Goal: Task Accomplishment & Management: Manage account settings

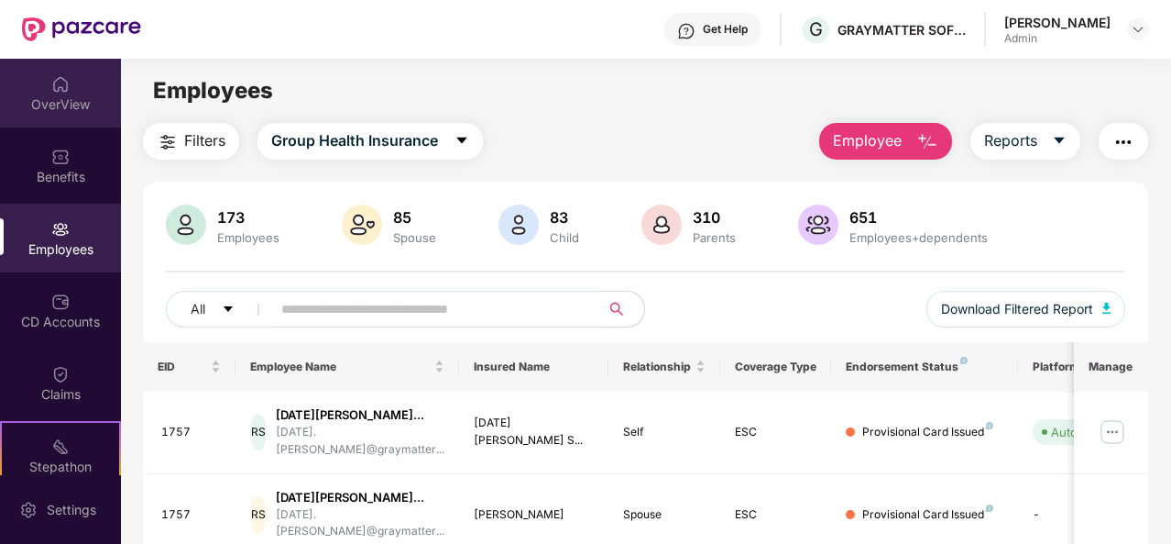
click at [64, 93] on img at bounding box center [60, 84] width 18 height 18
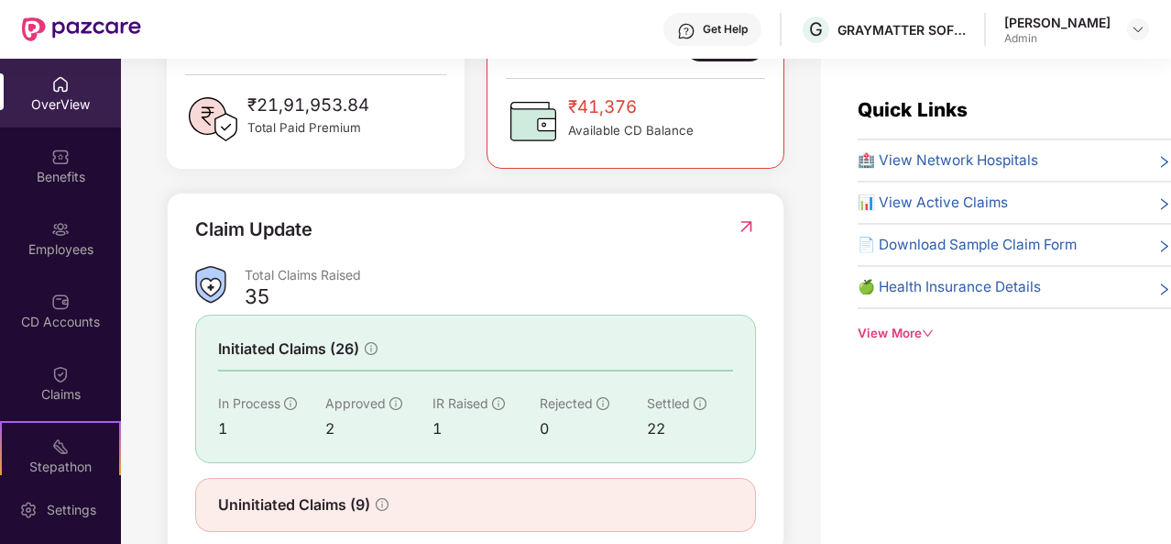
scroll to position [588, 0]
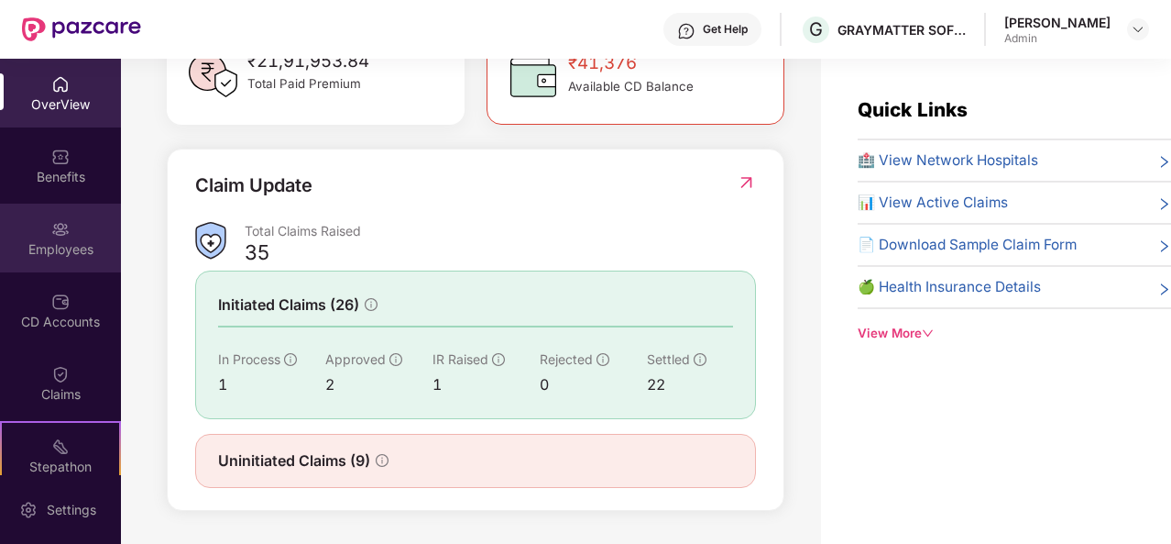
click at [73, 245] on div "Employees" at bounding box center [60, 249] width 121 height 18
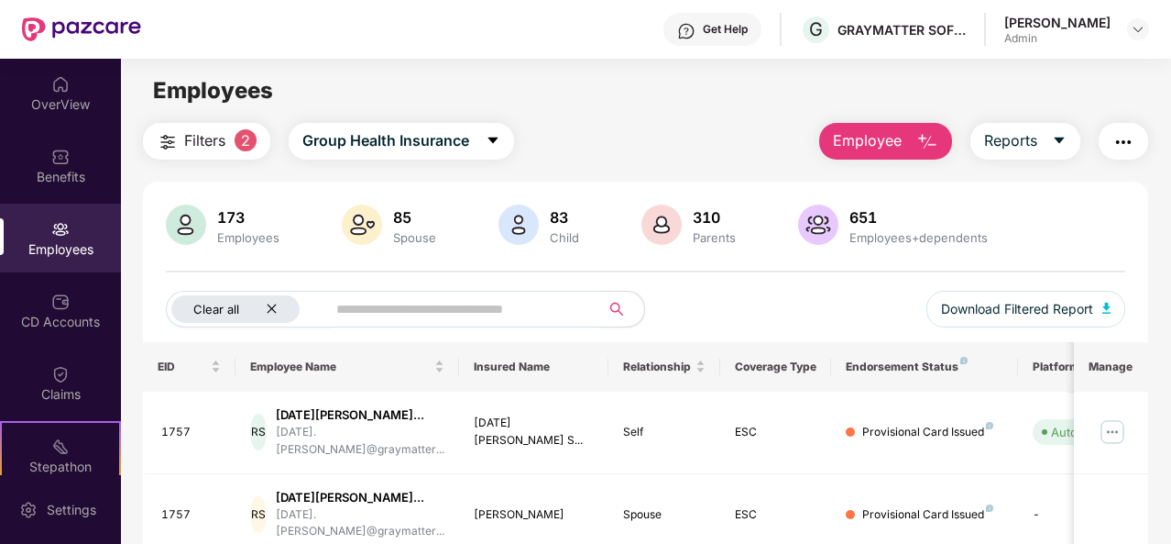
click at [270, 306] on icon "close" at bounding box center [272, 308] width 12 height 12
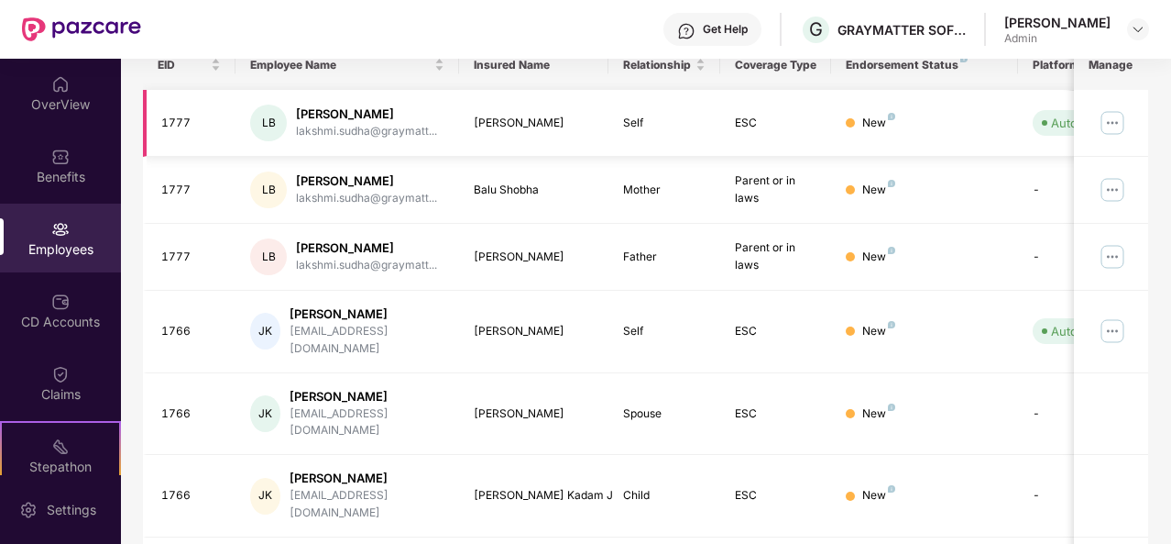
scroll to position [302, 0]
click at [1116, 324] on img at bounding box center [1112, 329] width 29 height 29
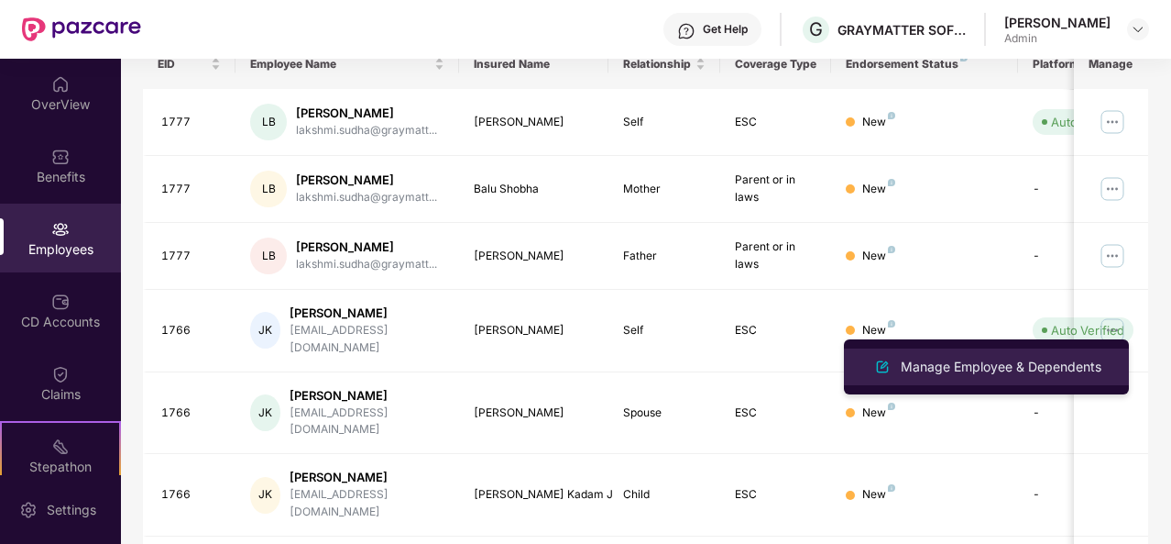
click at [990, 363] on div "Manage Employee & Dependents" at bounding box center [1001, 367] width 208 height 20
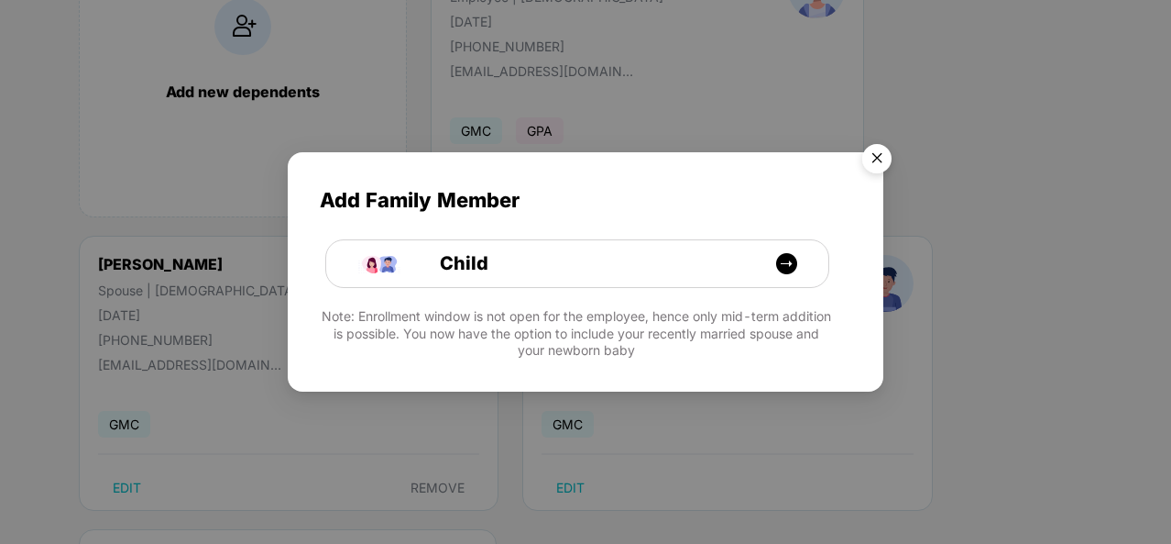
scroll to position [227, 0]
click at [875, 162] on img "Close" at bounding box center [877, 161] width 51 height 51
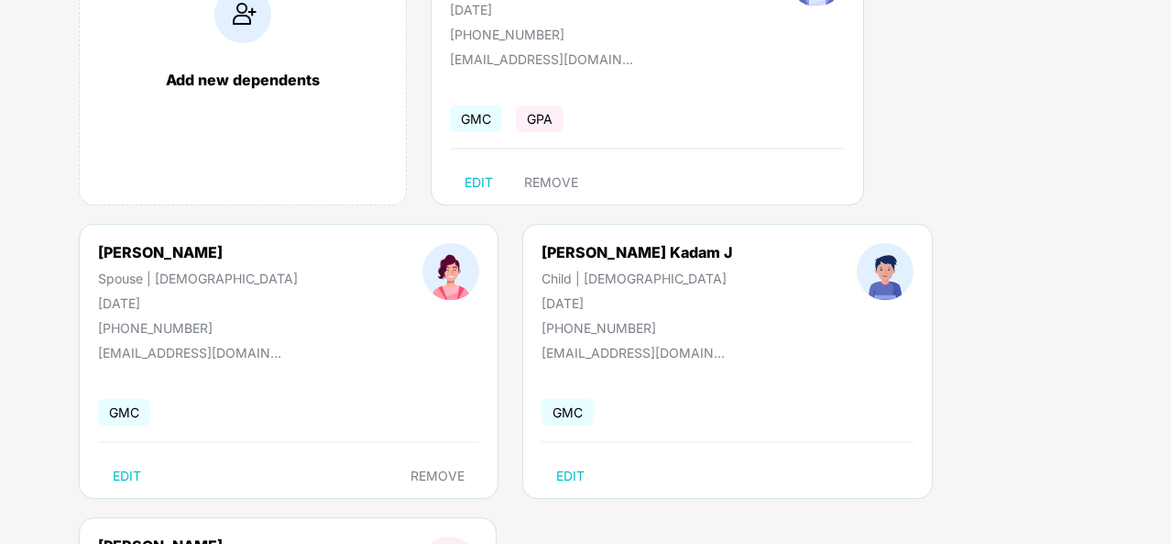
scroll to position [0, 0]
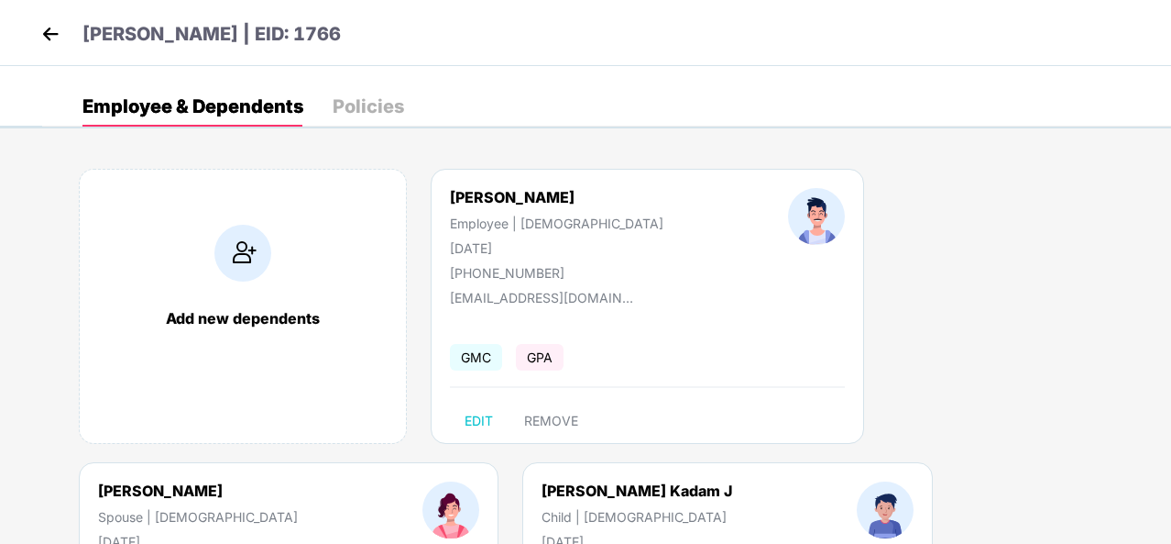
click at [58, 40] on img at bounding box center [50, 33] width 27 height 27
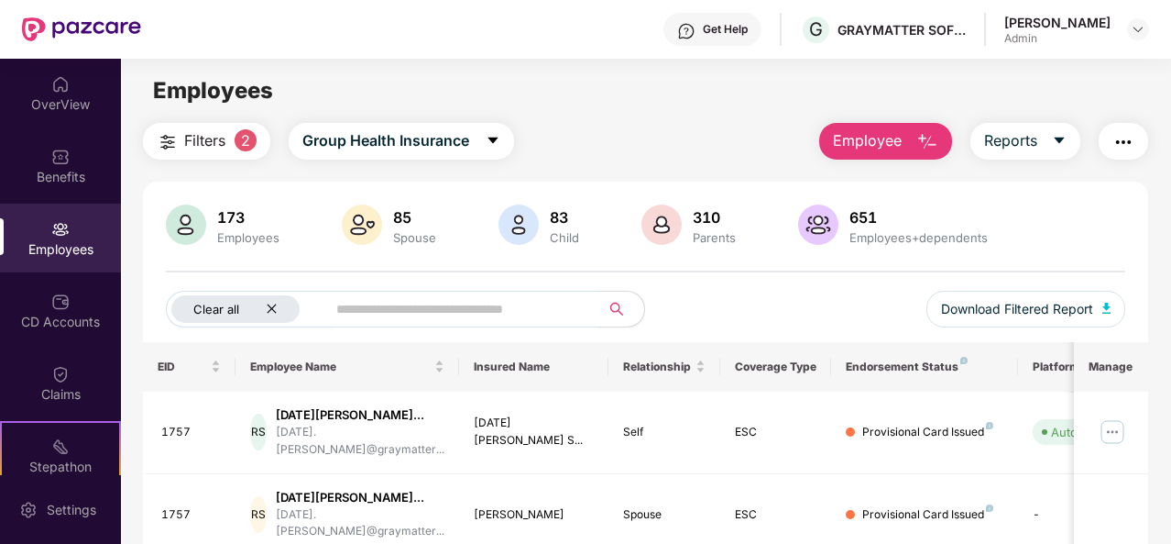
click at [268, 303] on icon "close" at bounding box center [272, 308] width 12 height 12
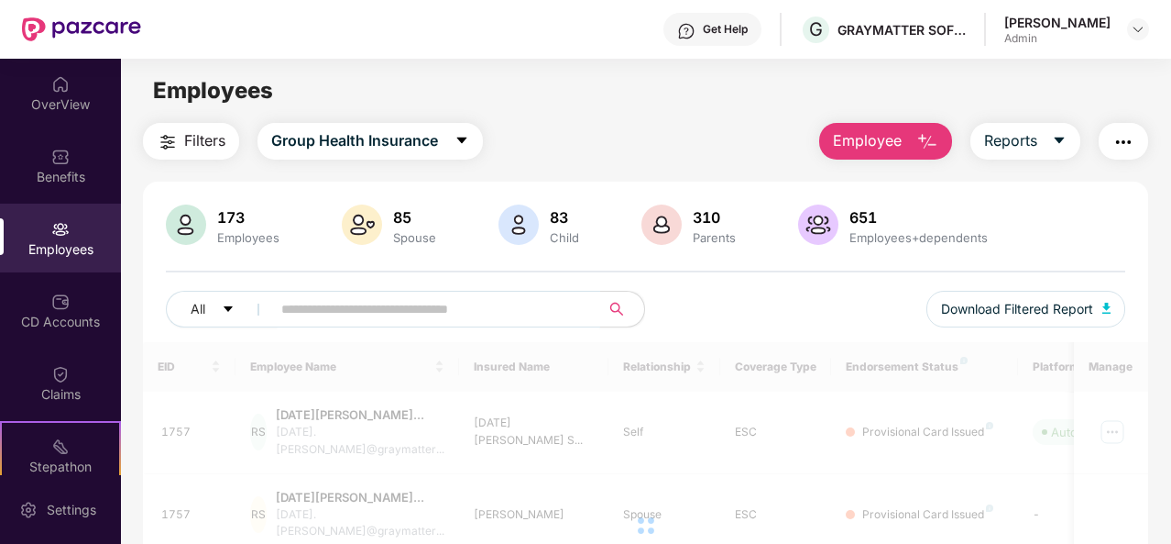
click at [287, 300] on input "text" at bounding box center [428, 308] width 294 height 27
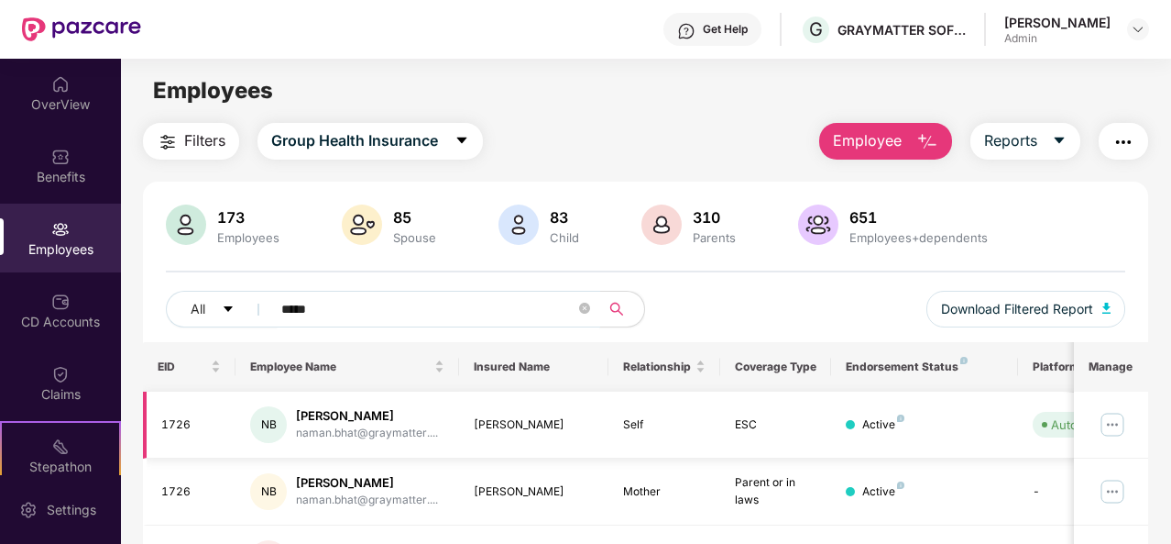
type input "*****"
click at [1114, 422] on img at bounding box center [1112, 424] width 29 height 29
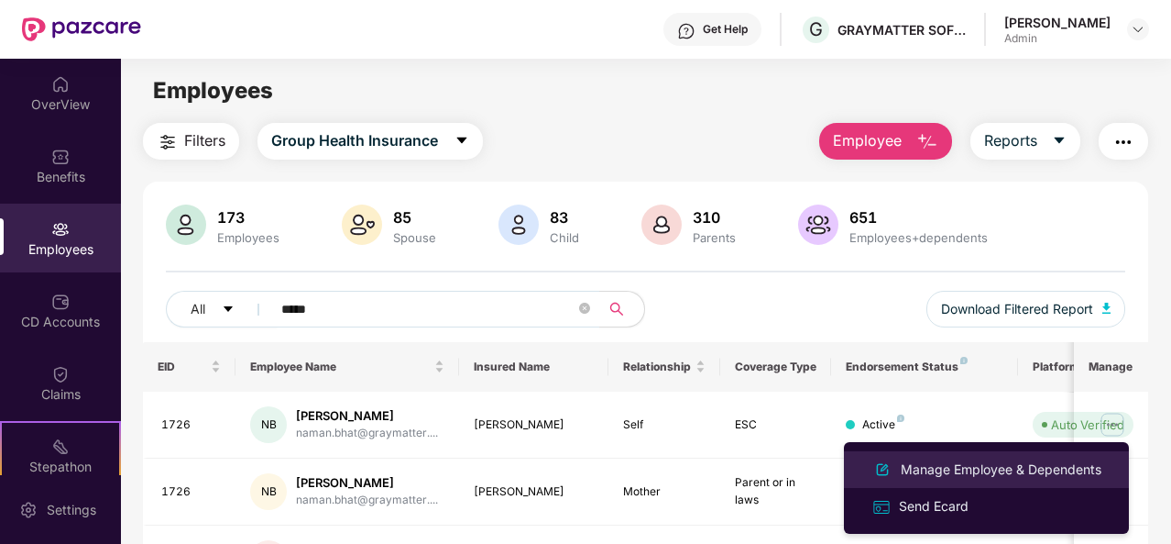
click at [947, 460] on div "Manage Employee & Dependents" at bounding box center [1001, 469] width 208 height 20
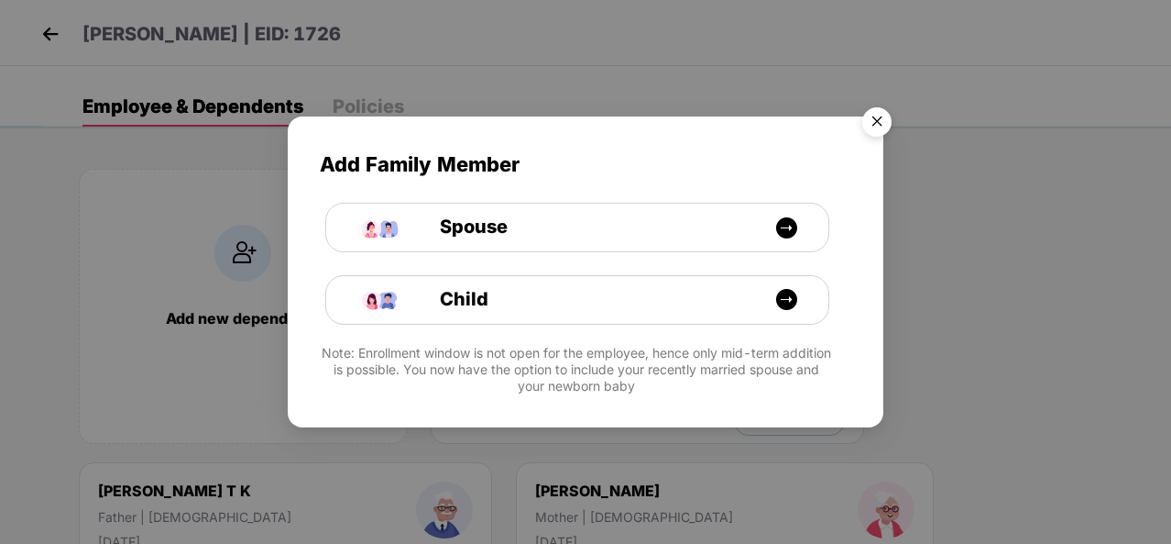
click at [879, 119] on img "Close" at bounding box center [877, 124] width 51 height 51
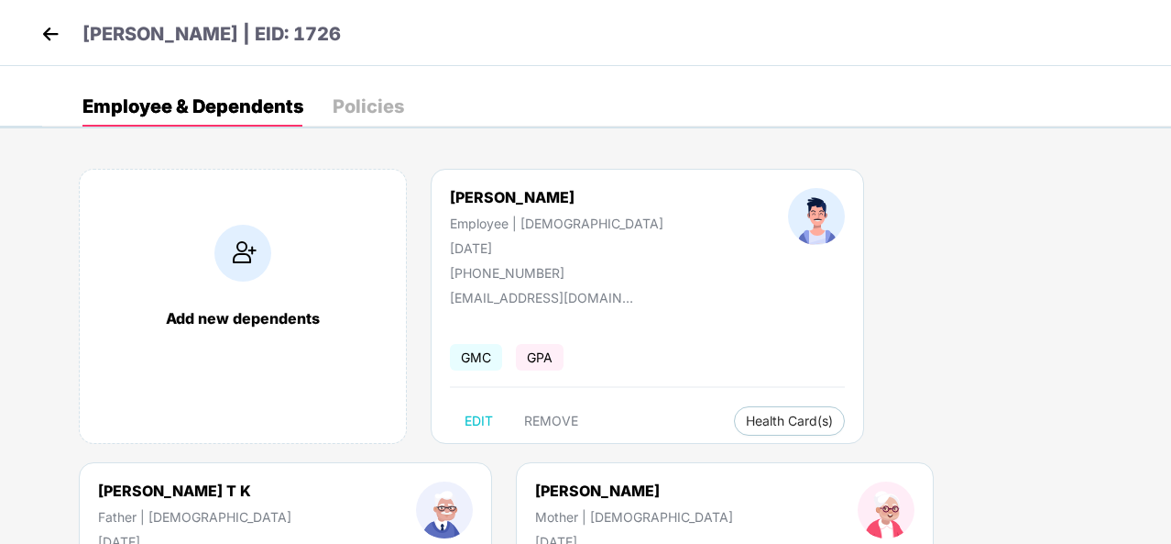
click at [46, 29] on img at bounding box center [50, 33] width 27 height 27
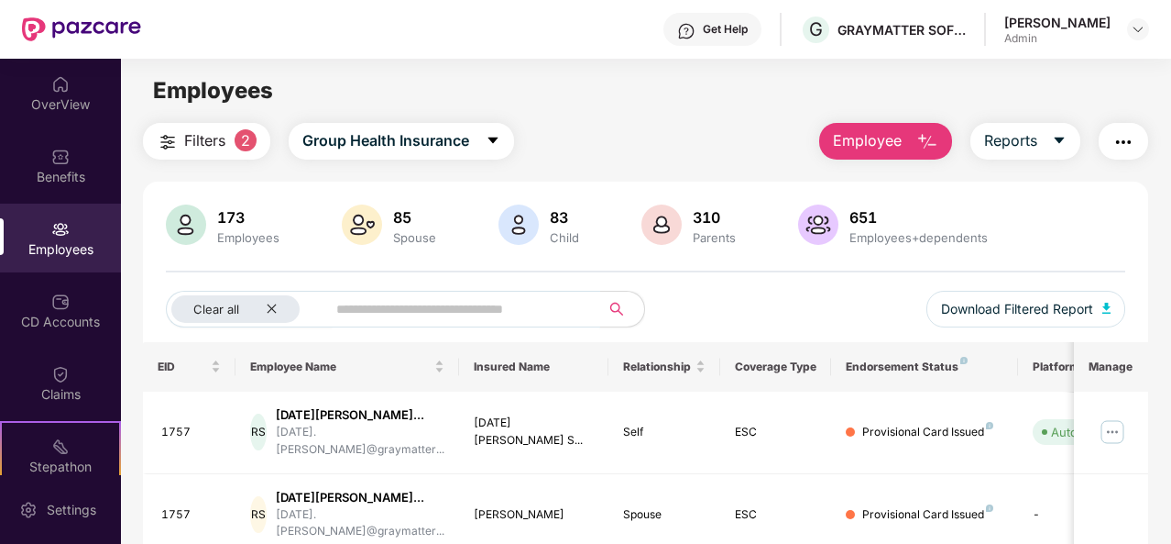
click at [438, 311] on input "text" at bounding box center [455, 308] width 239 height 27
click at [275, 307] on icon "close" at bounding box center [272, 308] width 12 height 12
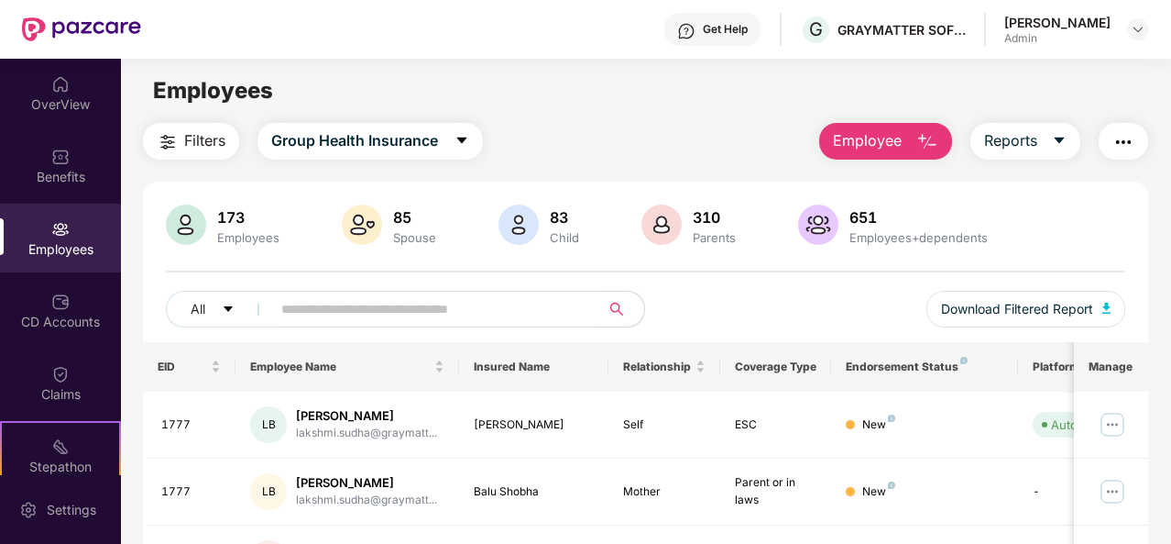
click at [288, 309] on input "text" at bounding box center [428, 308] width 294 height 27
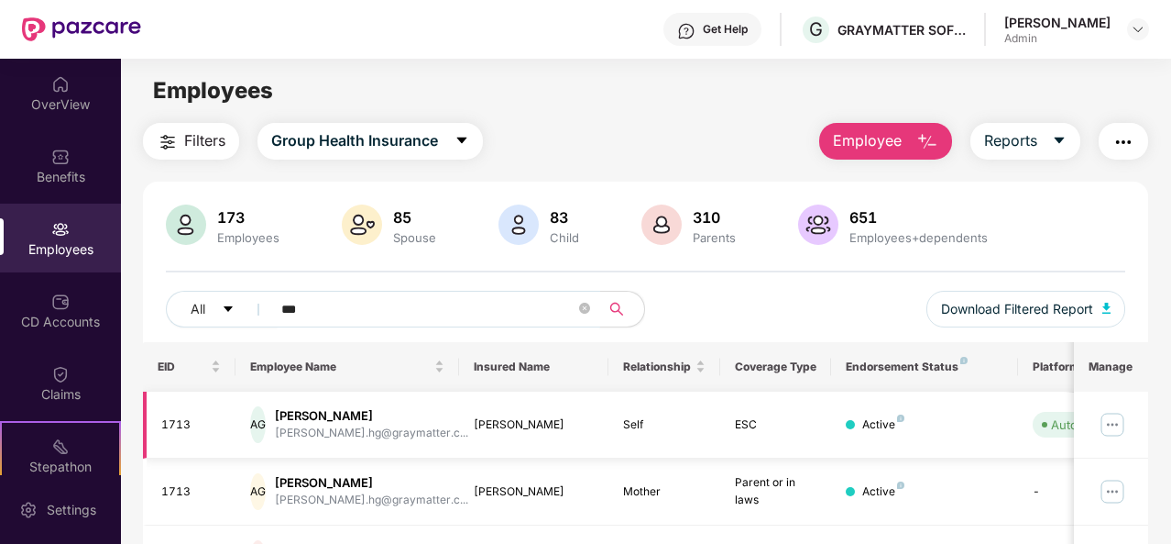
type input "***"
click at [1115, 419] on img at bounding box center [1112, 424] width 29 height 29
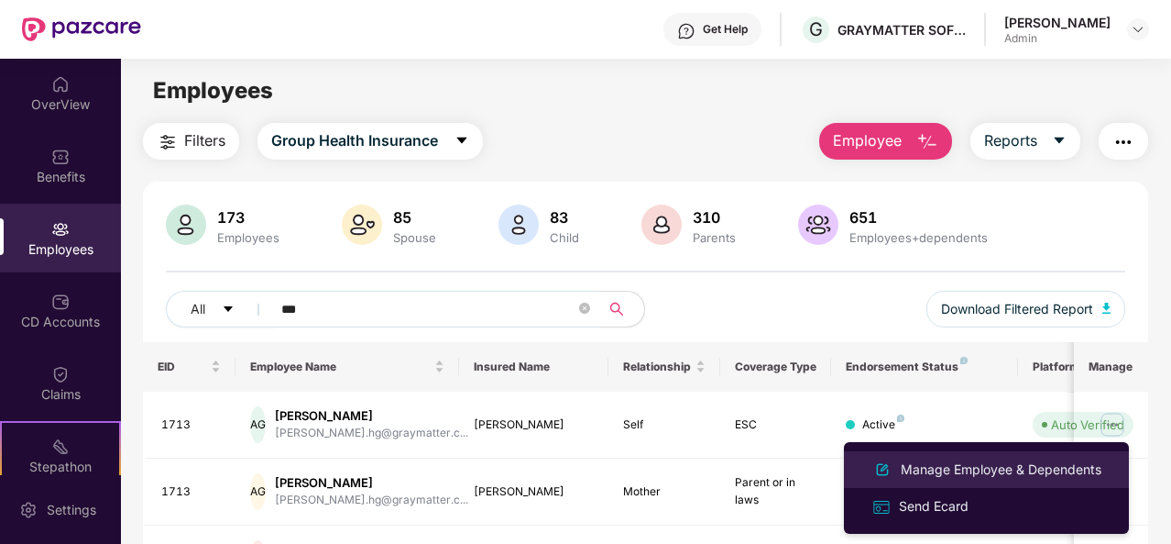
click at [927, 459] on div "Manage Employee & Dependents" at bounding box center [1001, 469] width 208 height 20
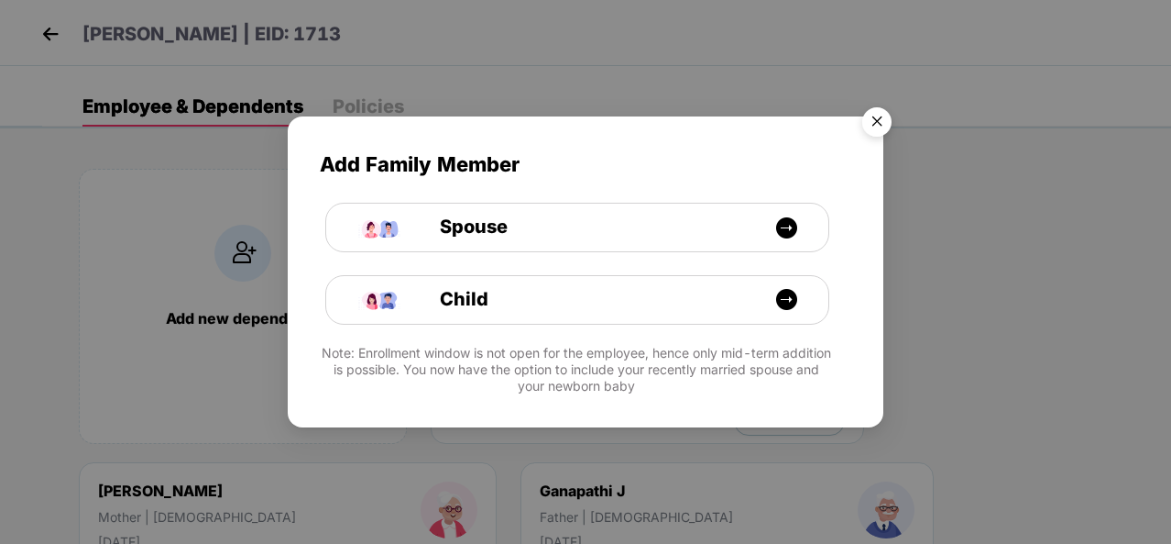
click at [881, 124] on img "Close" at bounding box center [877, 124] width 51 height 51
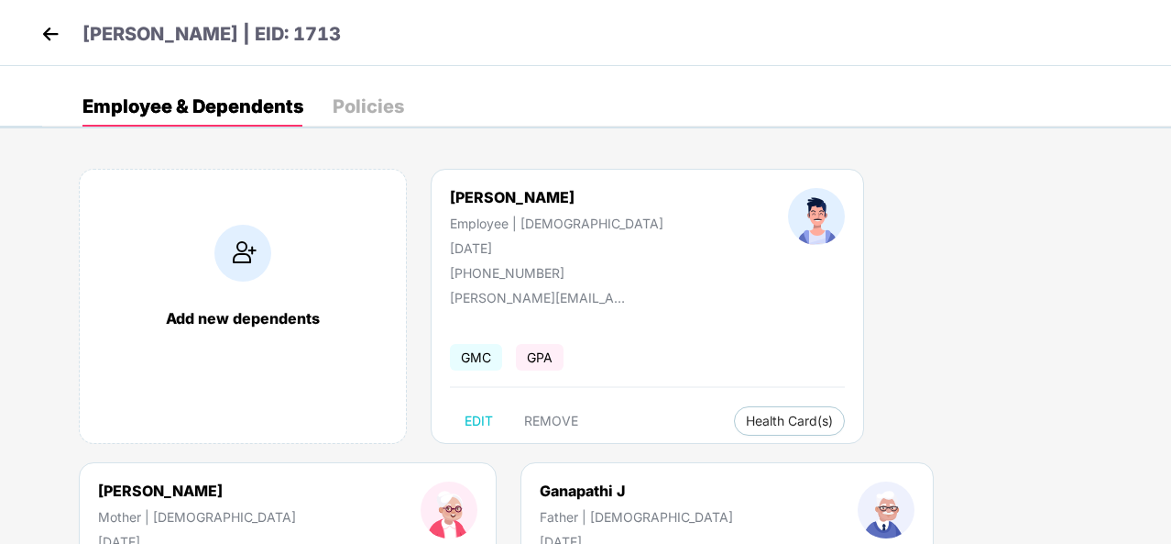
click at [53, 31] on img at bounding box center [50, 33] width 27 height 27
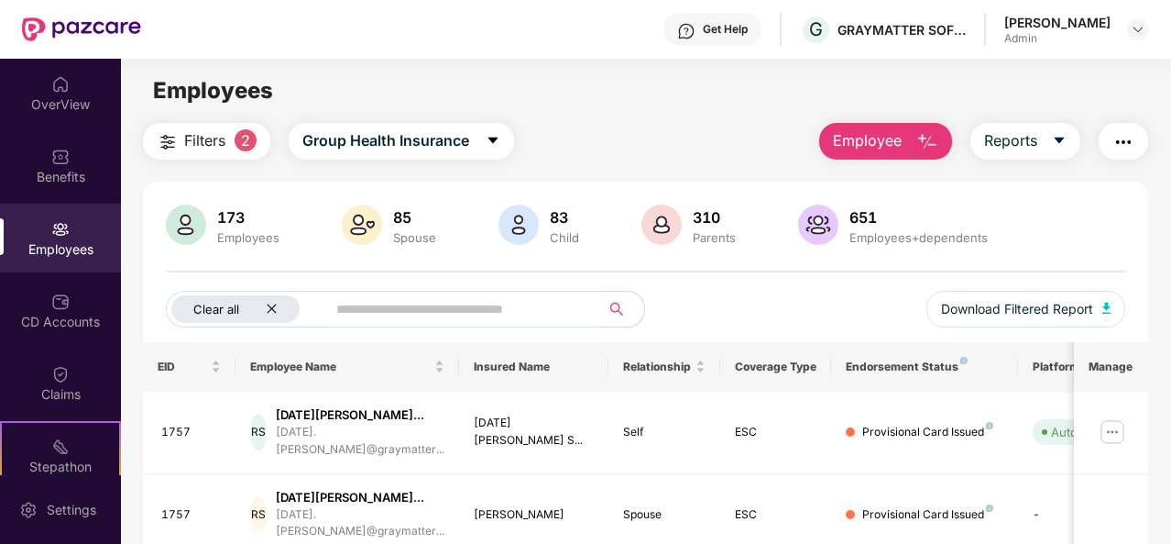
click at [273, 300] on div "Clear all" at bounding box center [235, 308] width 128 height 27
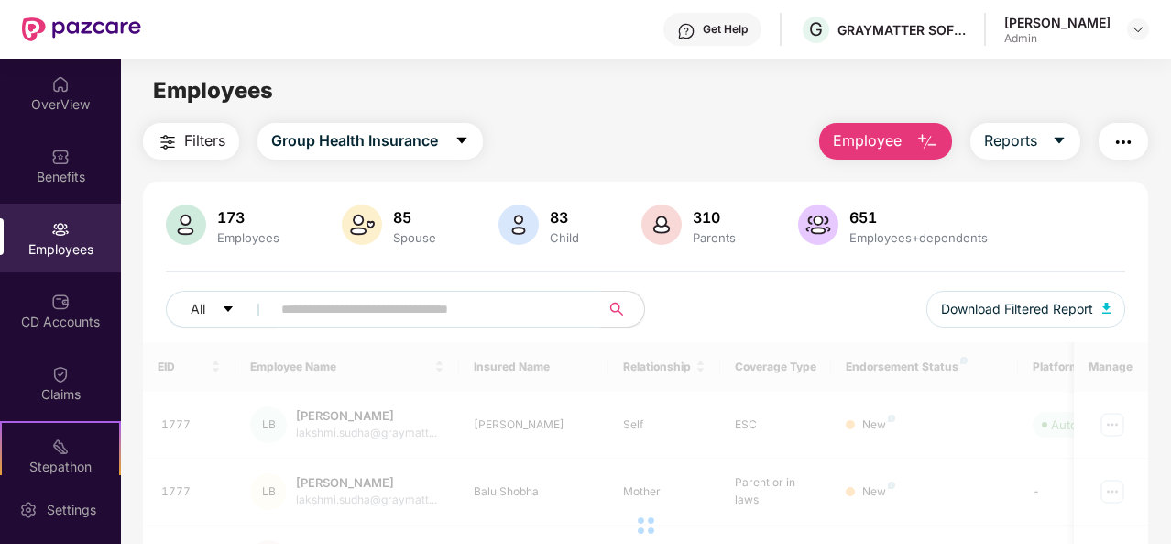
click at [281, 308] on input "text" at bounding box center [428, 308] width 294 height 27
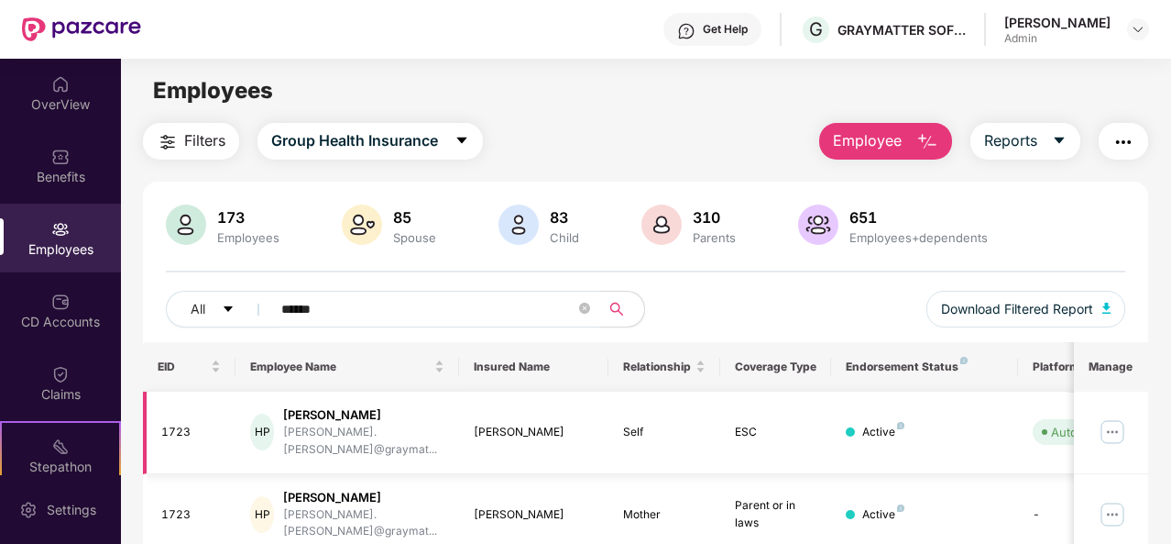
type input "******"
click at [1121, 422] on img at bounding box center [1112, 431] width 29 height 29
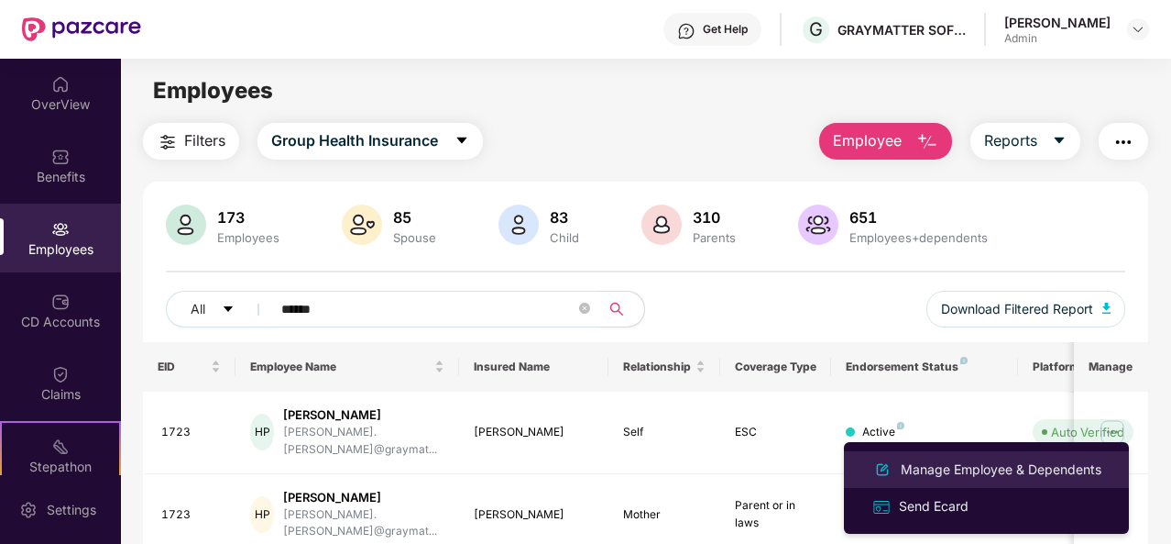
click at [927, 470] on div "Manage Employee & Dependents" at bounding box center [1001, 469] width 208 height 20
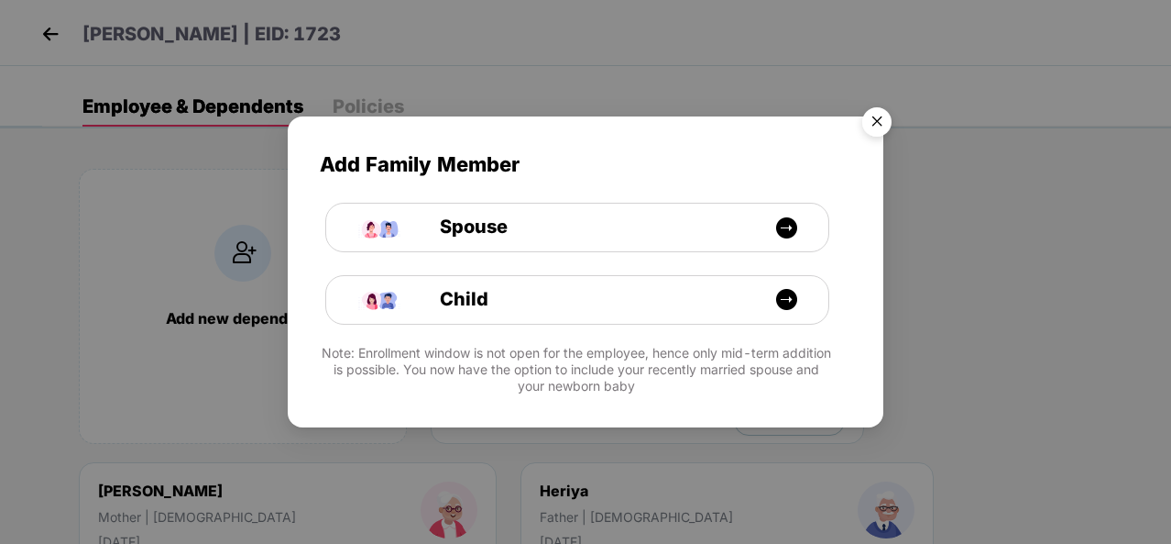
click at [879, 126] on img "Close" at bounding box center [877, 124] width 51 height 51
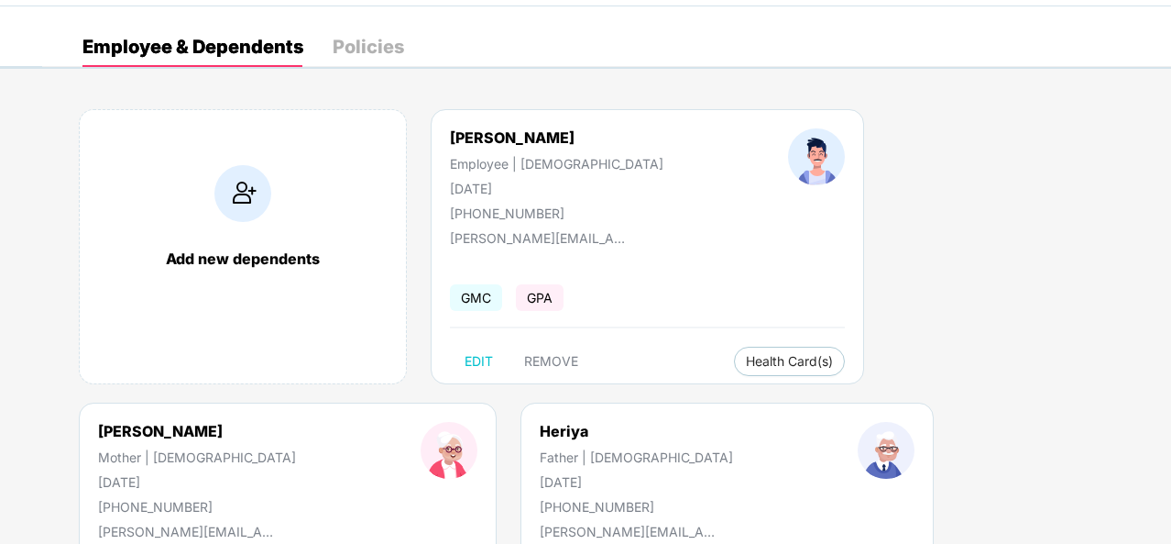
scroll to position [58, 0]
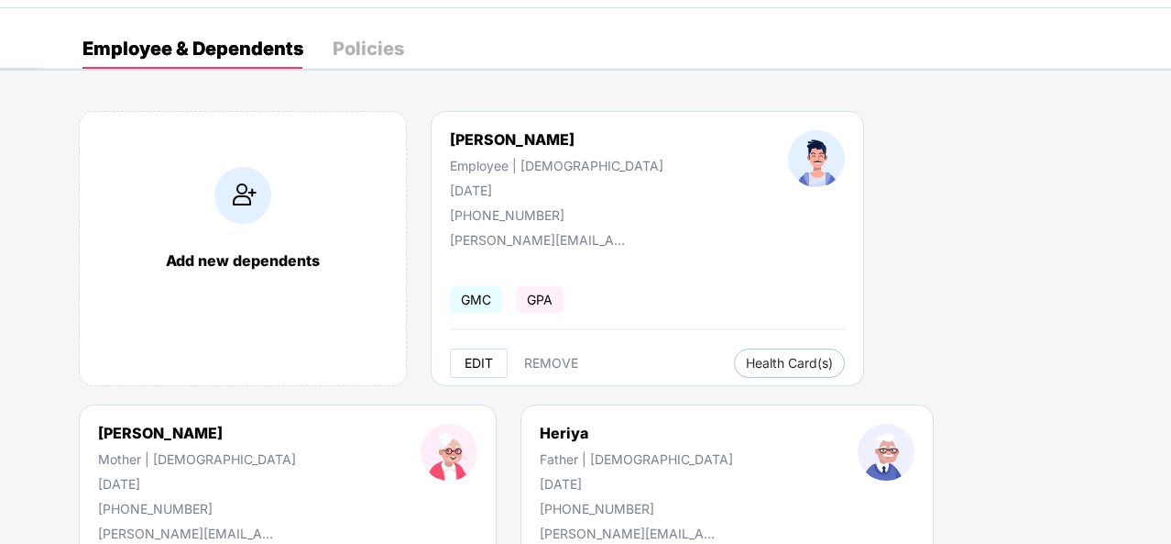
click at [478, 360] on span "EDIT" at bounding box center [479, 363] width 28 height 15
select select "****"
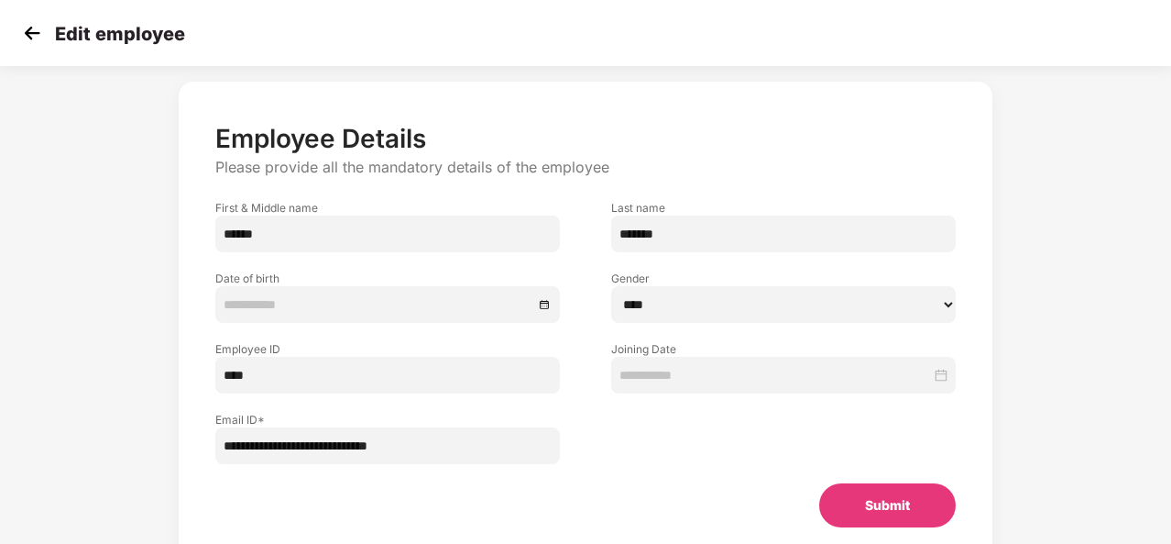
type input "**********"
click at [319, 296] on input "**********" at bounding box center [379, 304] width 310 height 20
click at [610, 119] on div "**********" at bounding box center [586, 323] width 814 height 482
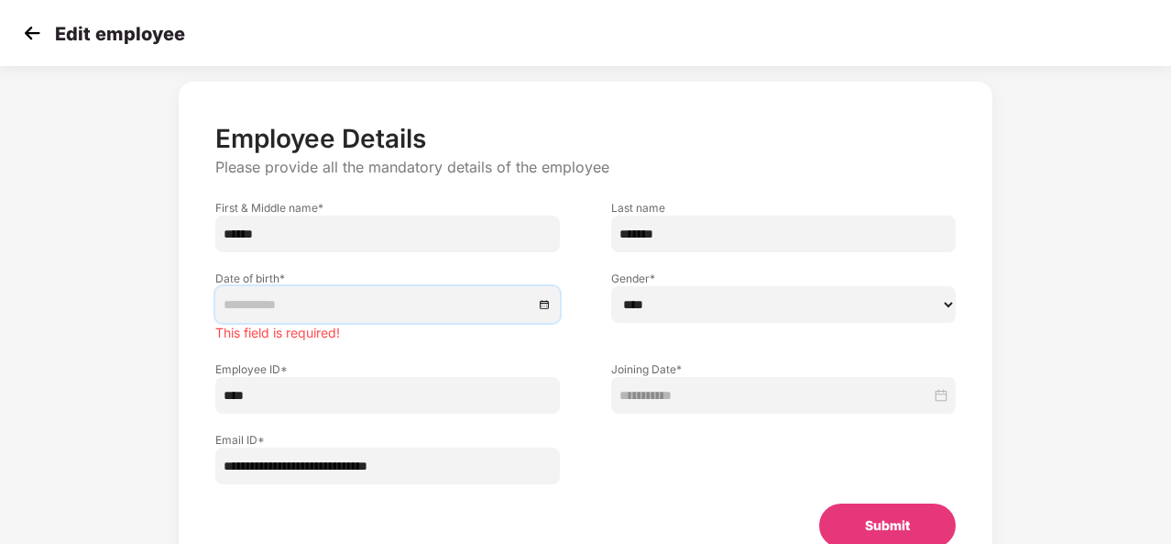
click at [458, 310] on input at bounding box center [379, 304] width 310 height 20
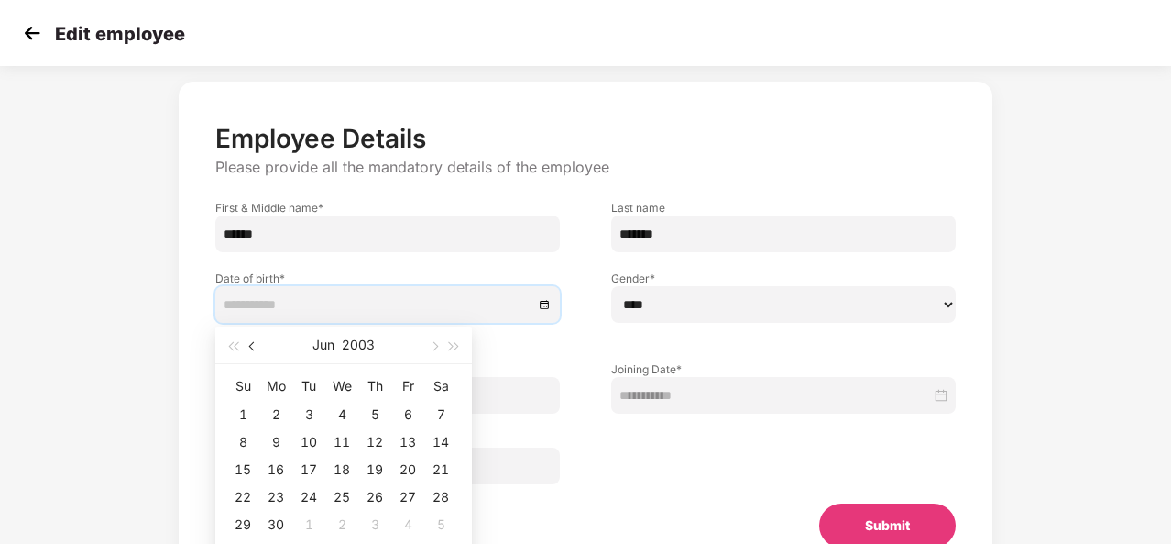
click at [252, 346] on span "button" at bounding box center [253, 345] width 9 height 9
type input "**********"
click at [275, 438] on div "5" at bounding box center [276, 442] width 22 height 22
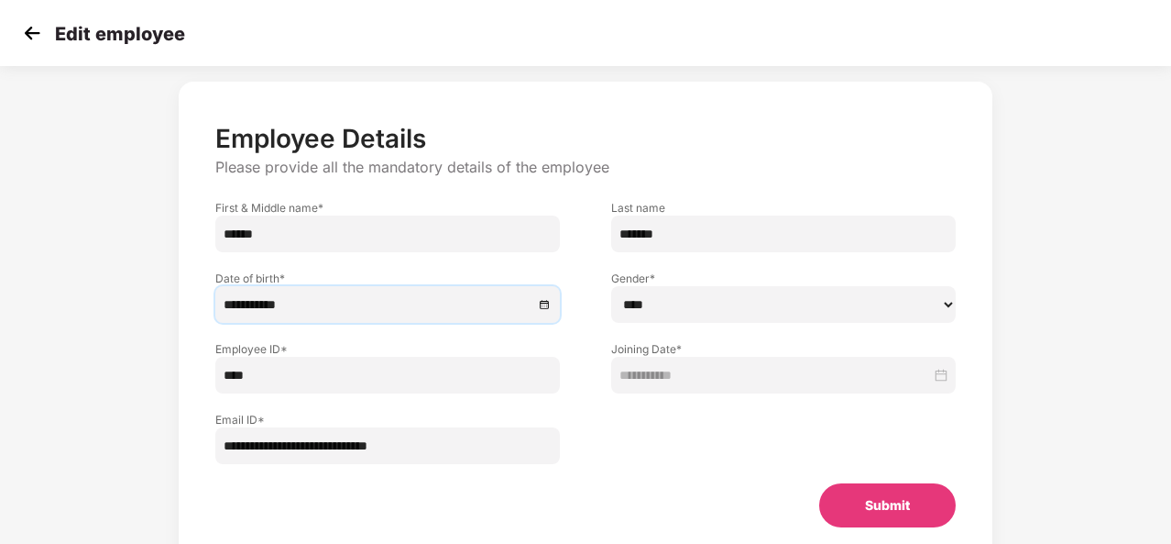
scroll to position [123, 0]
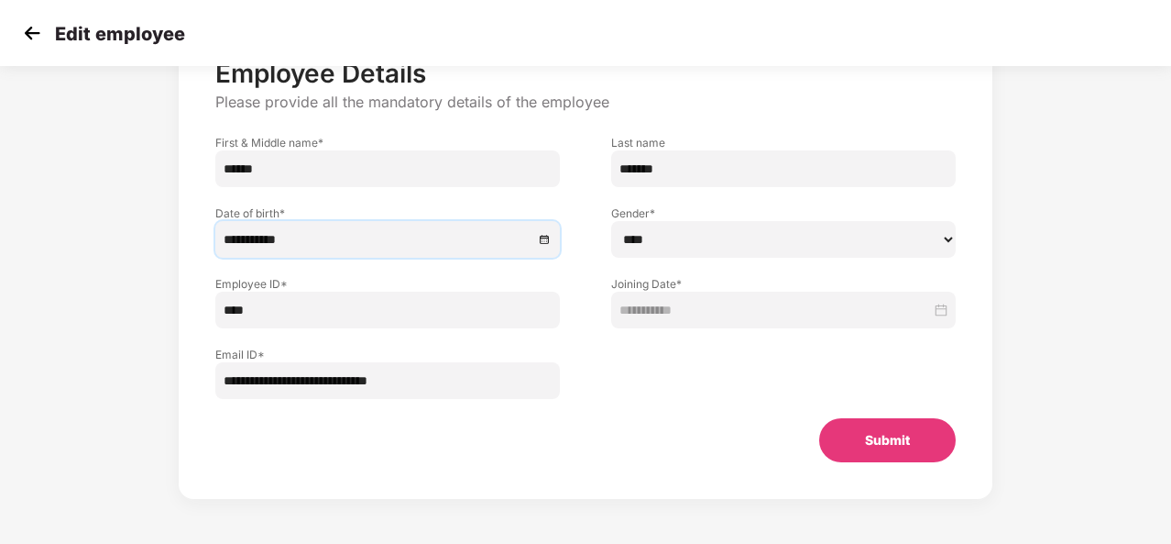
click at [863, 440] on button "Submit" at bounding box center [887, 440] width 137 height 44
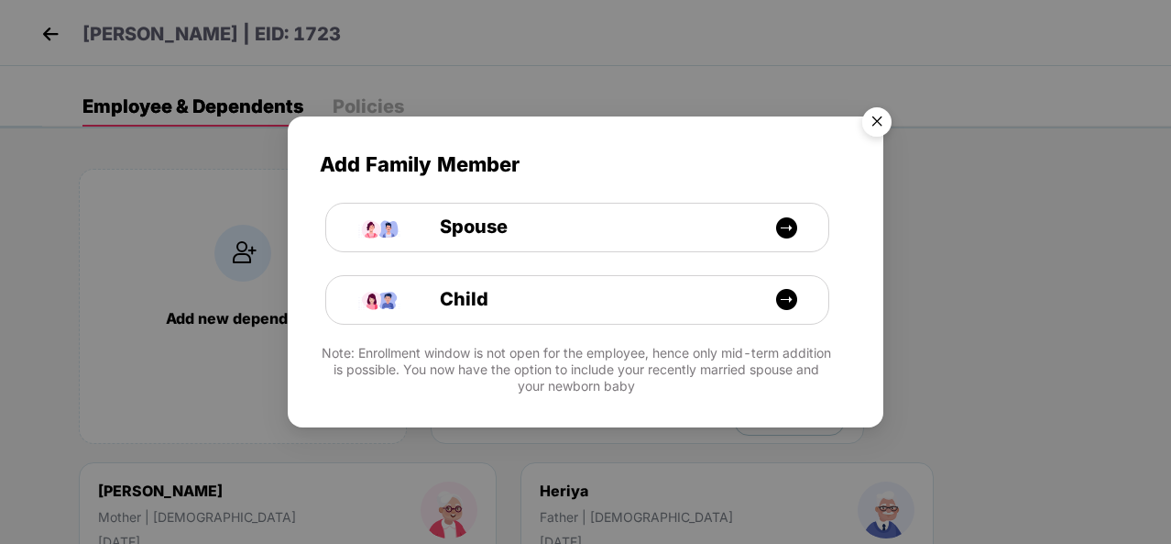
click at [876, 116] on img "Close" at bounding box center [877, 124] width 51 height 51
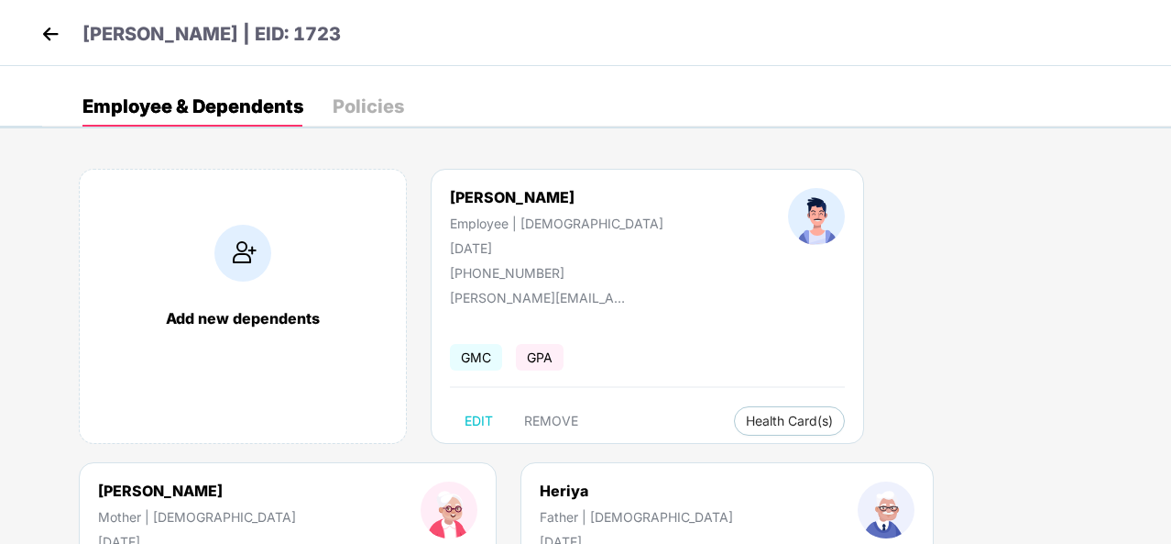
click at [45, 33] on img at bounding box center [50, 33] width 27 height 27
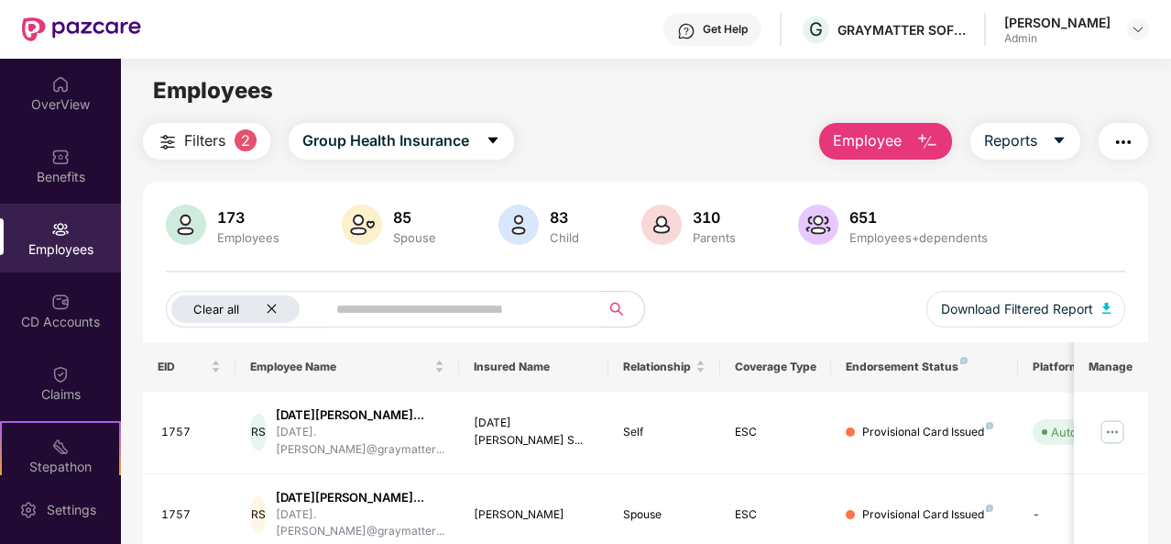
click at [271, 309] on icon "close" at bounding box center [271, 308] width 9 height 9
